Goal: Transaction & Acquisition: Download file/media

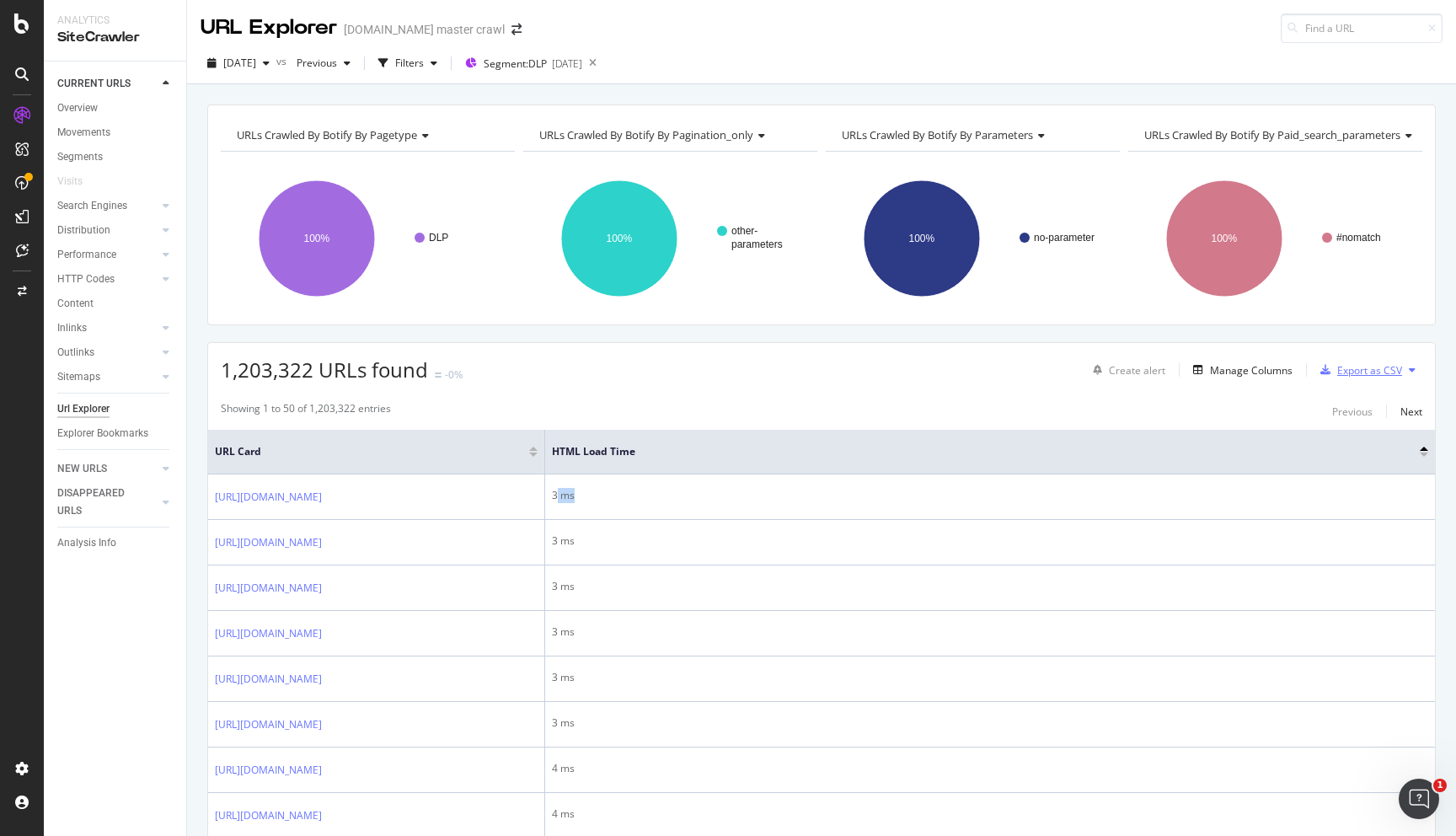
click at [1351, 373] on div "Export as CSV" at bounding box center [1370, 371] width 65 height 14
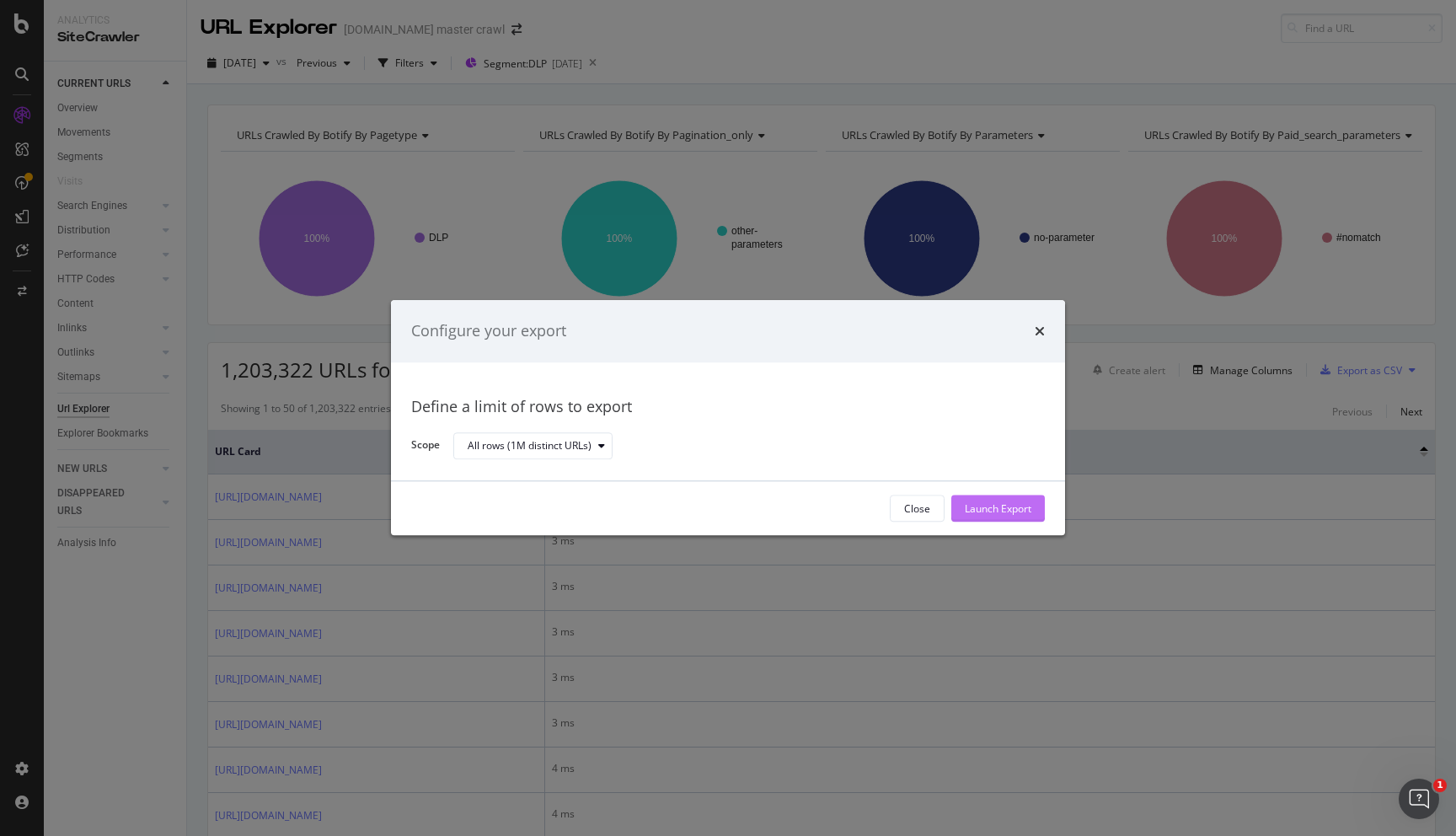
click at [1018, 517] on div "Launch Export" at bounding box center [998, 509] width 67 height 25
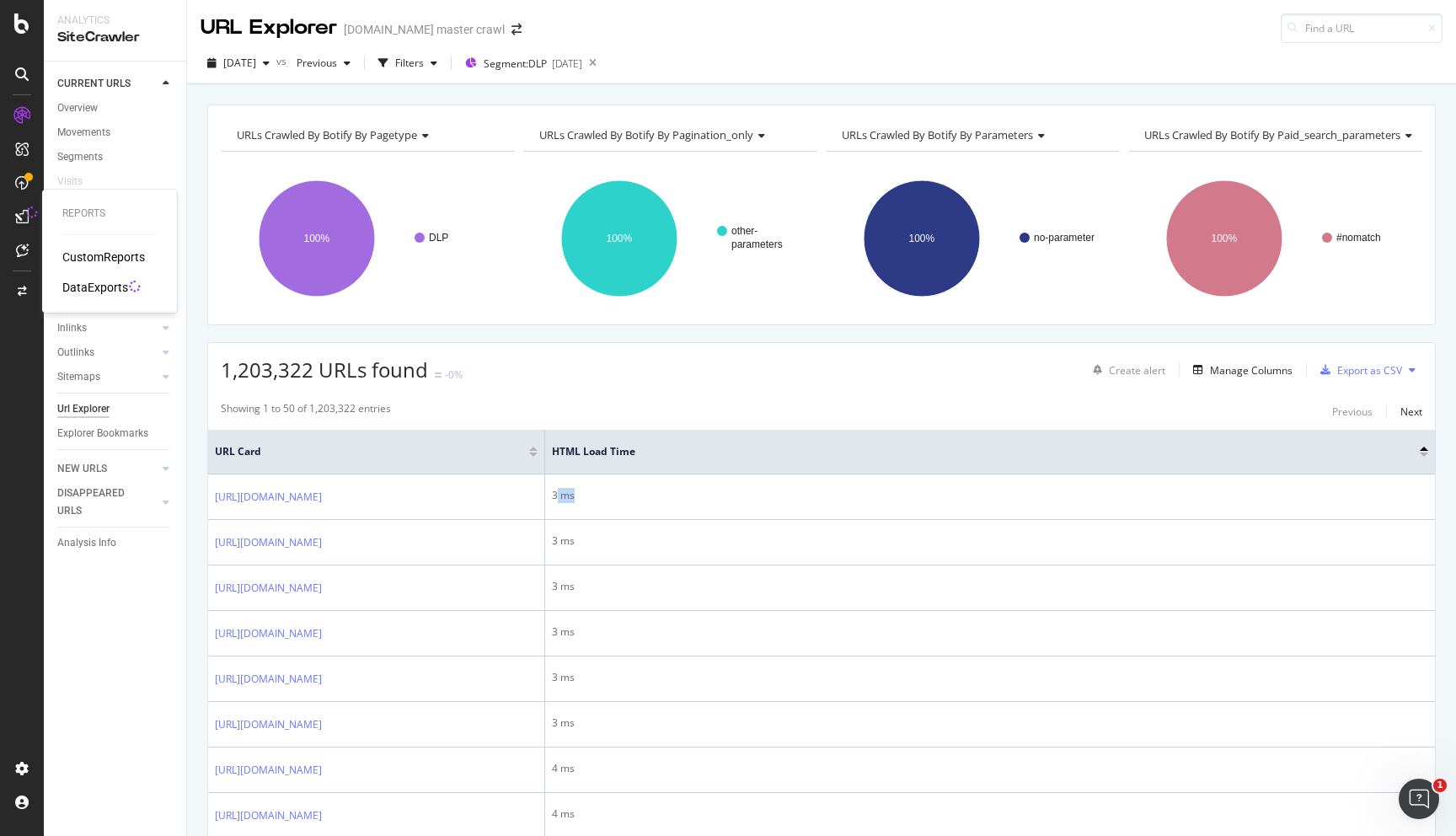
click at [87, 285] on div "DataExports" at bounding box center [95, 287] width 66 height 17
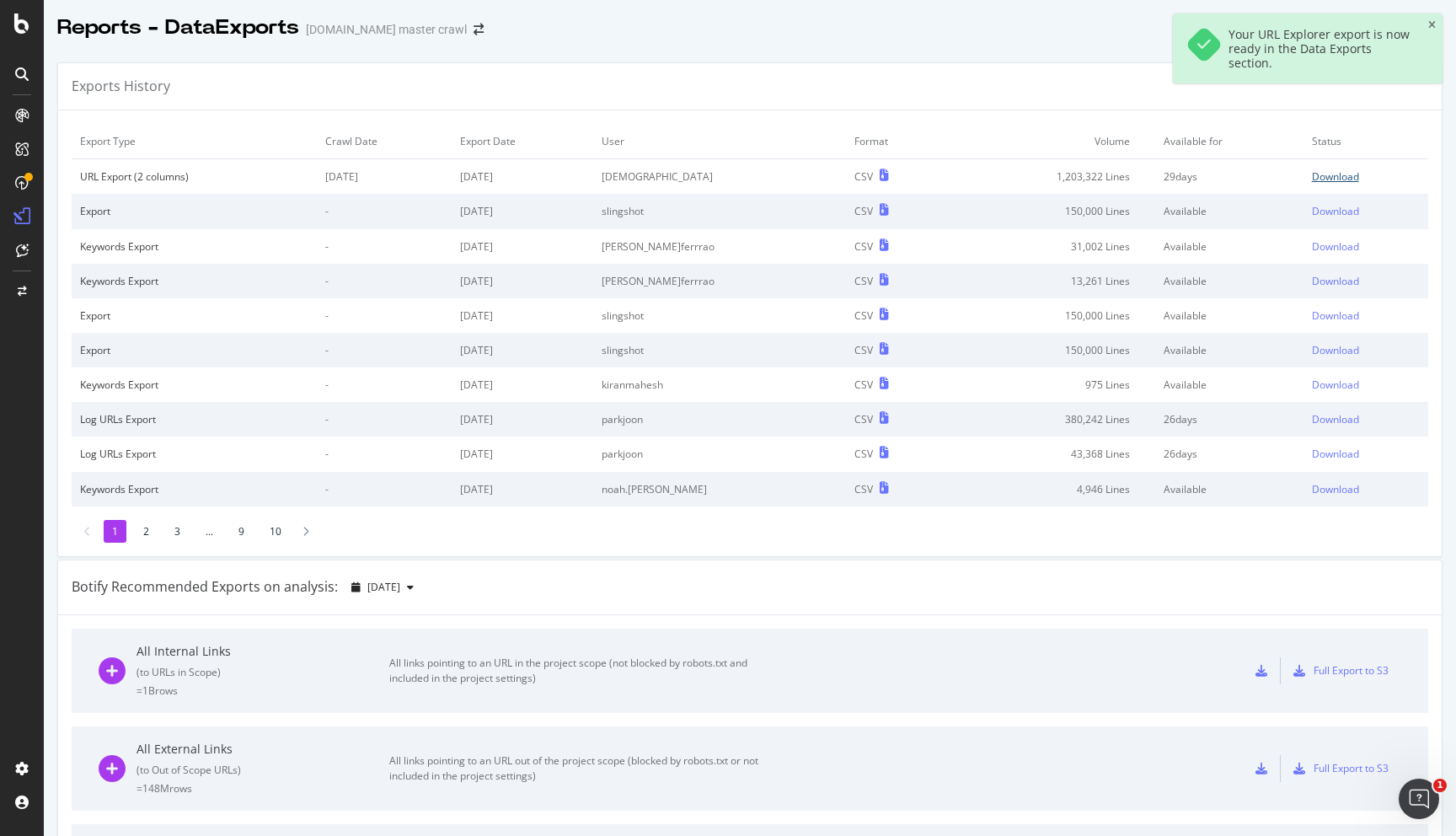
click at [1334, 177] on div "Download" at bounding box center [1335, 177] width 47 height 14
